Goal: Navigation & Orientation: Find specific page/section

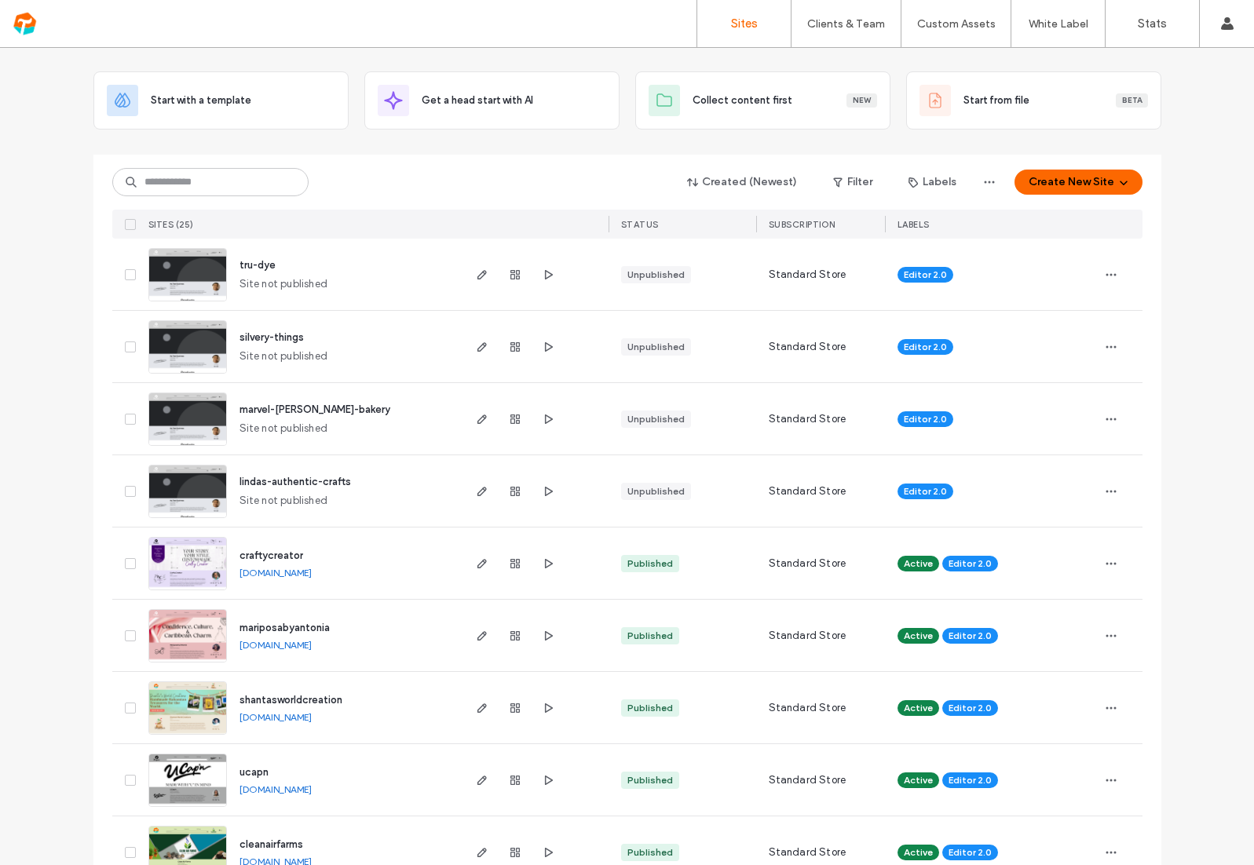
scroll to position [81, 0]
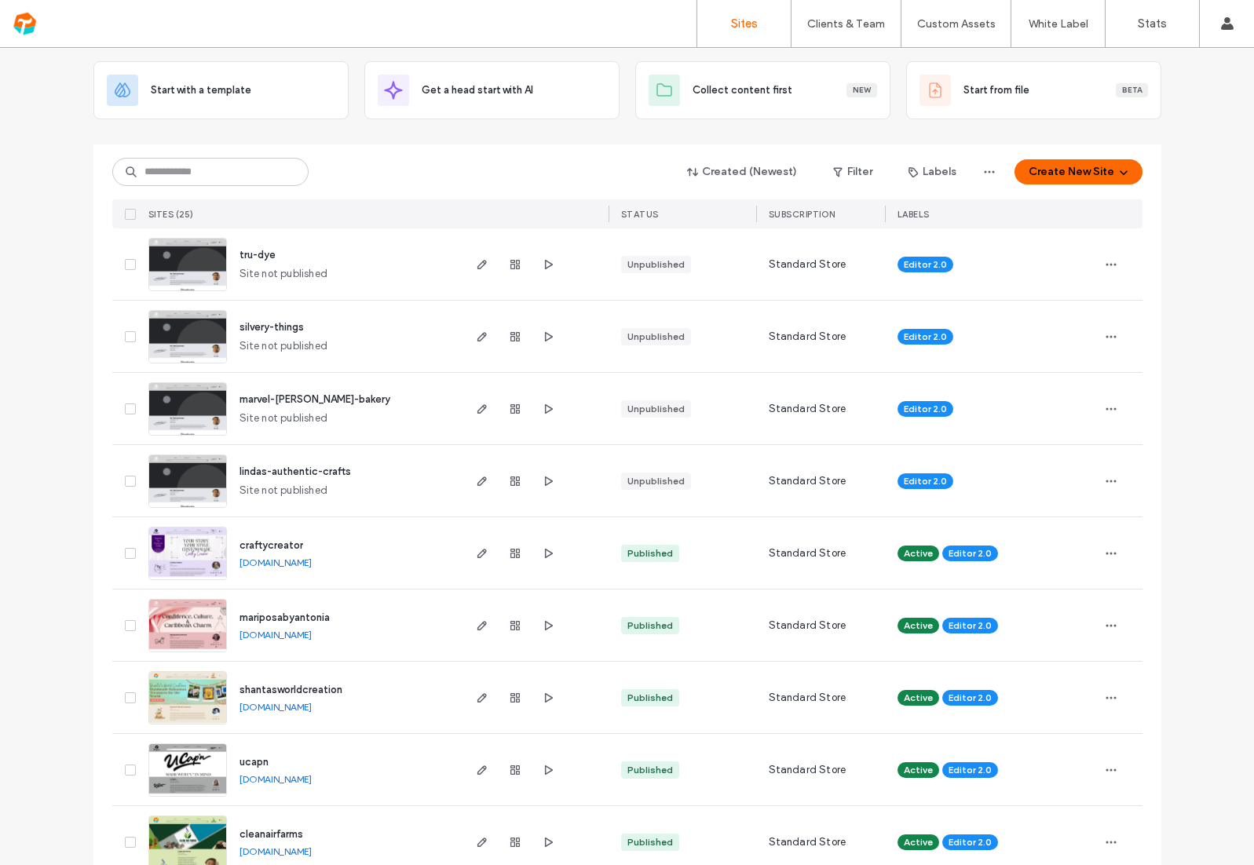
click at [316, 476] on span "lindas-authentic-crafts" at bounding box center [294, 471] width 111 height 12
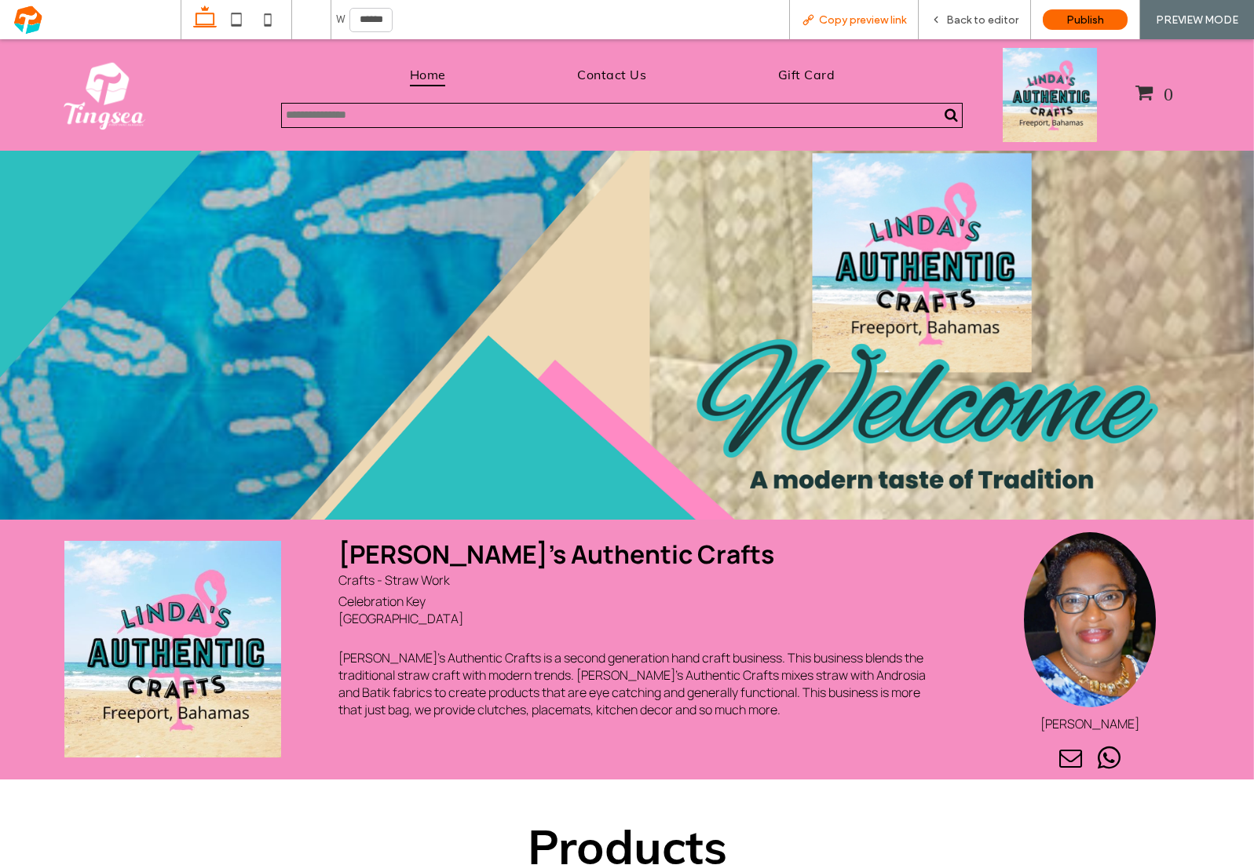
click at [817, 20] on div "Copy preview link" at bounding box center [854, 19] width 128 height 13
click at [884, 22] on span "Copy preview link" at bounding box center [862, 19] width 87 height 13
